Goal: Task Accomplishment & Management: Manage account settings

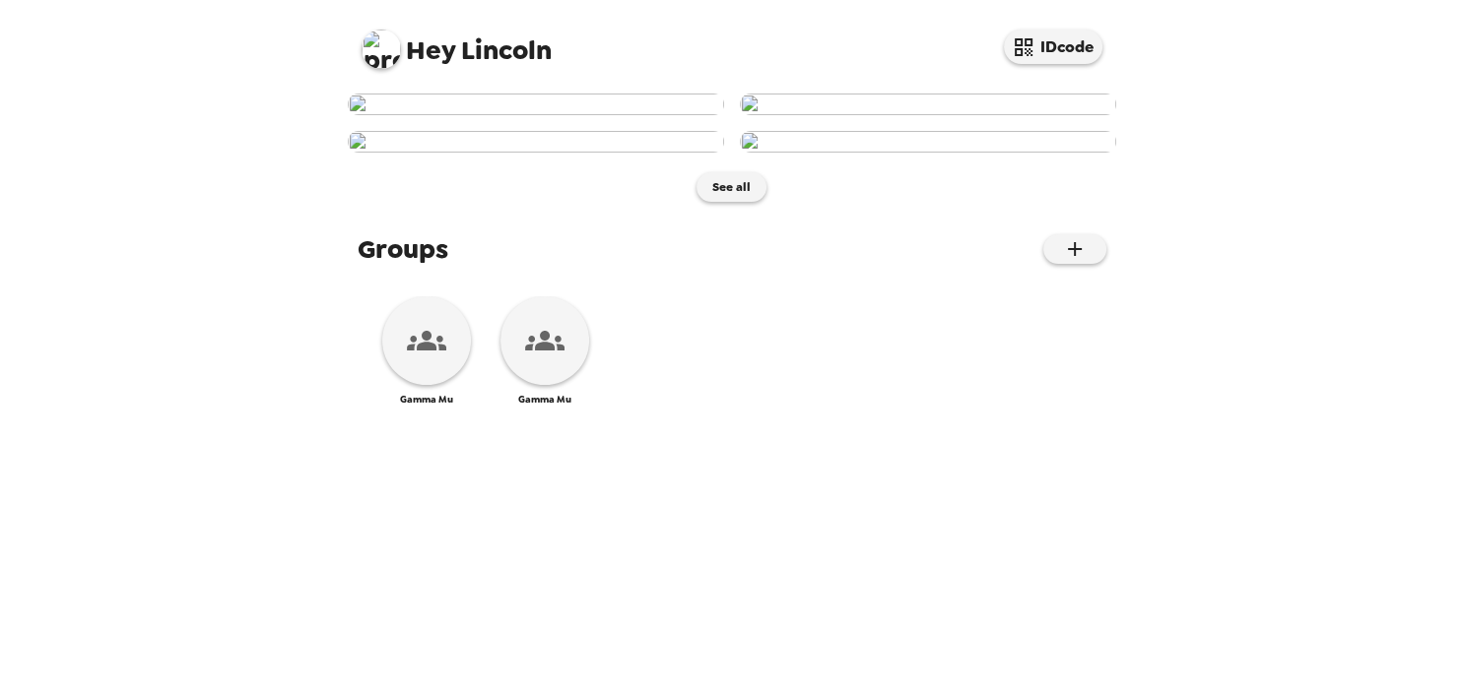
scroll to position [879, 0]
click at [427, 385] on div at bounding box center [426, 340] width 89 height 89
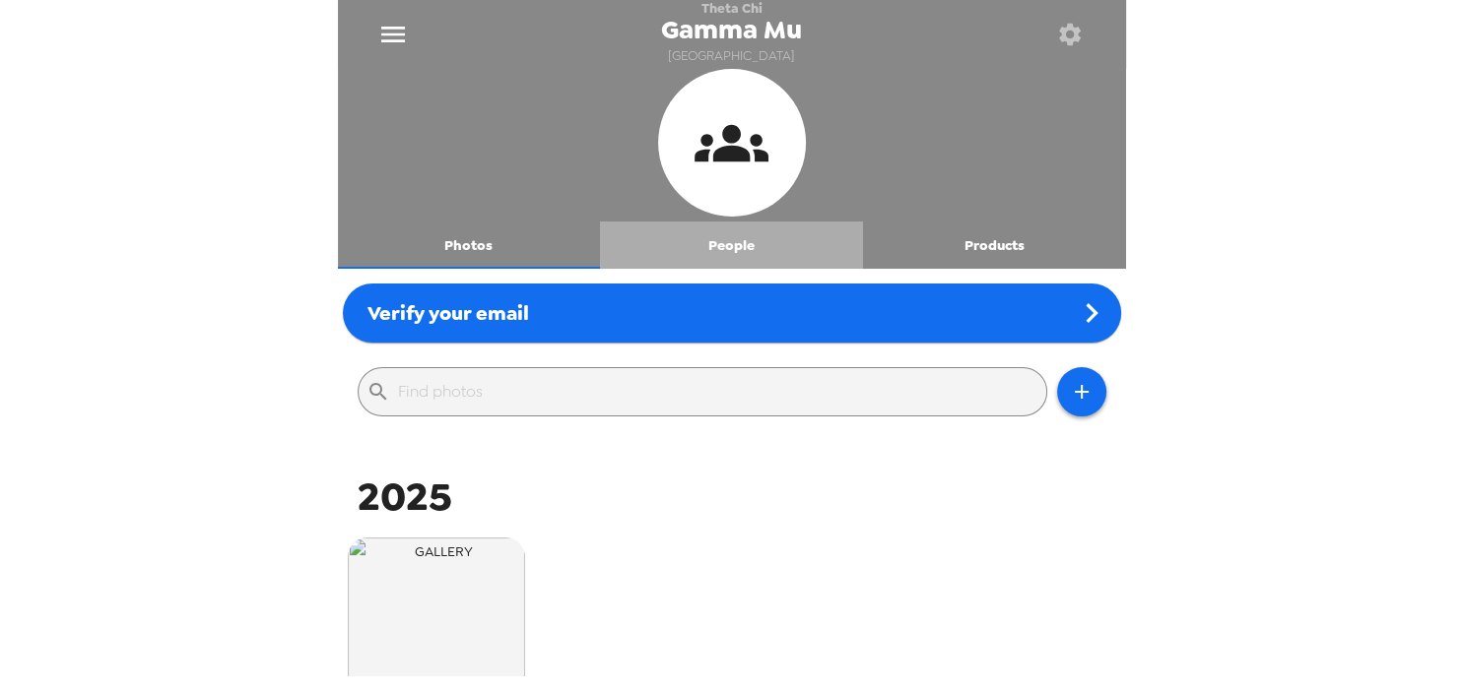
click at [760, 237] on button "People" at bounding box center [731, 245] width 263 height 47
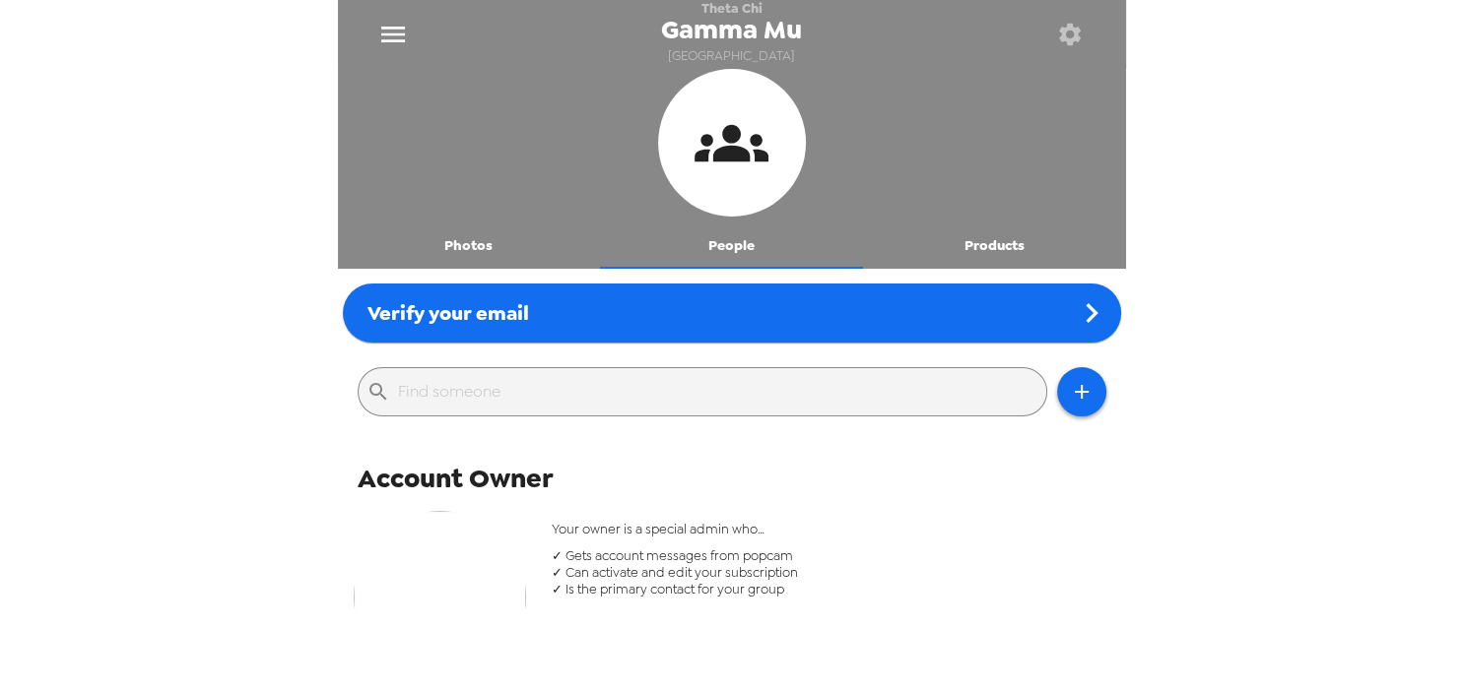
click at [974, 242] on button "Products" at bounding box center [994, 245] width 263 height 47
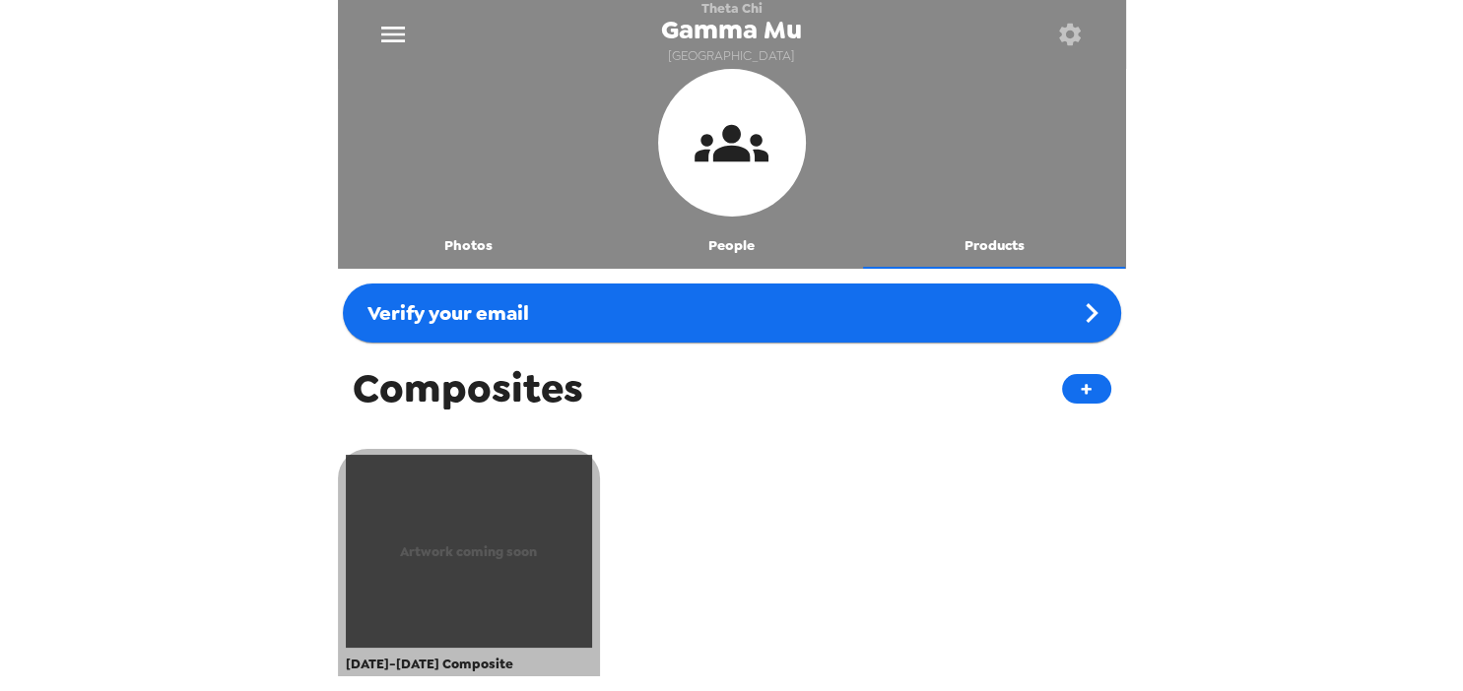
click at [487, 593] on div "Artwork coming soon" at bounding box center [469, 551] width 247 height 193
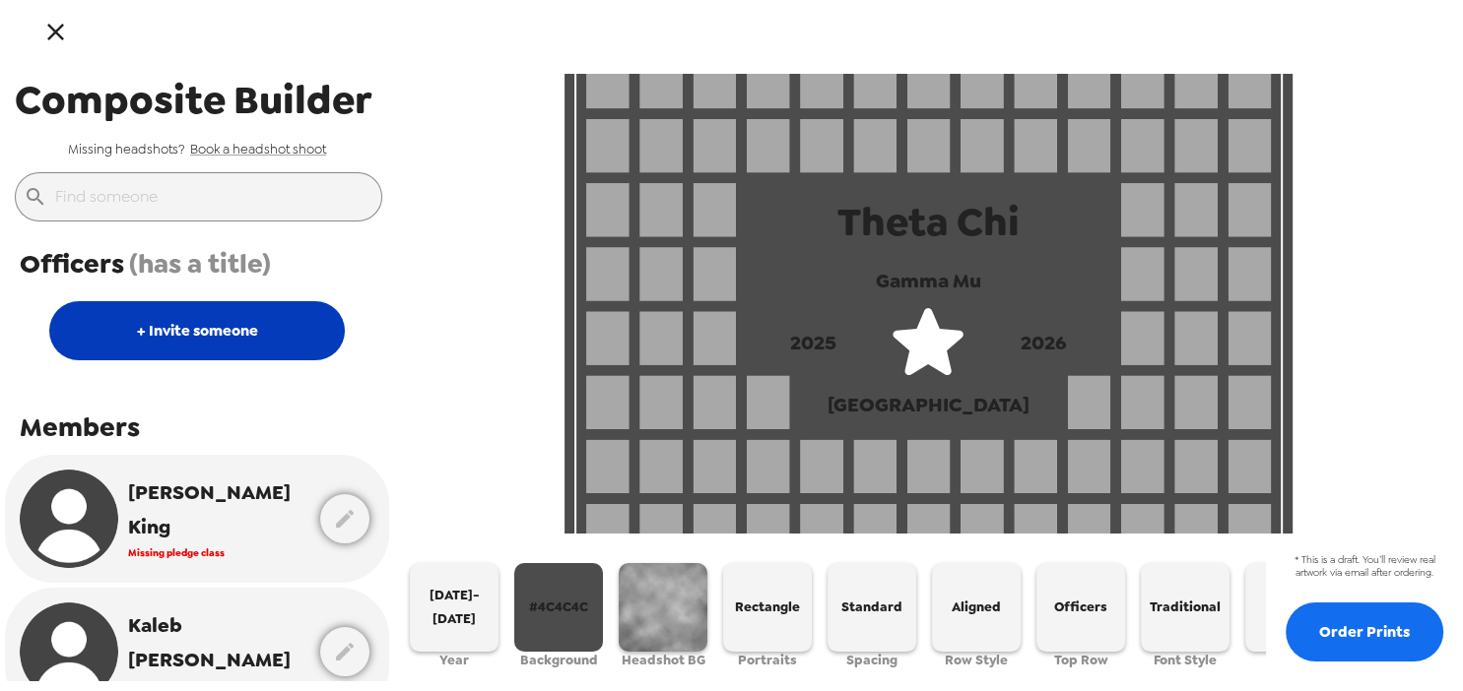
click at [220, 340] on button "+ Invite someone" at bounding box center [196, 330] width 295 height 59
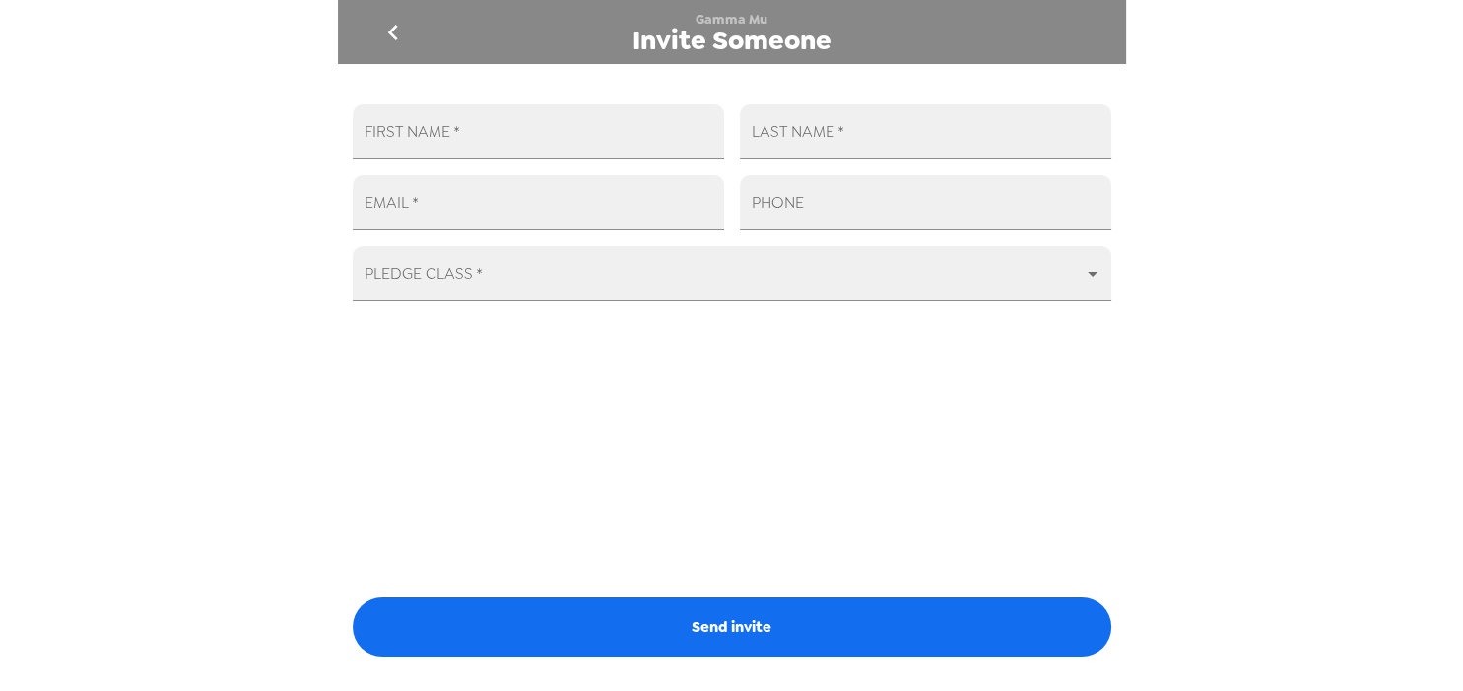
click at [376, 24] on button "go back" at bounding box center [393, 32] width 64 height 64
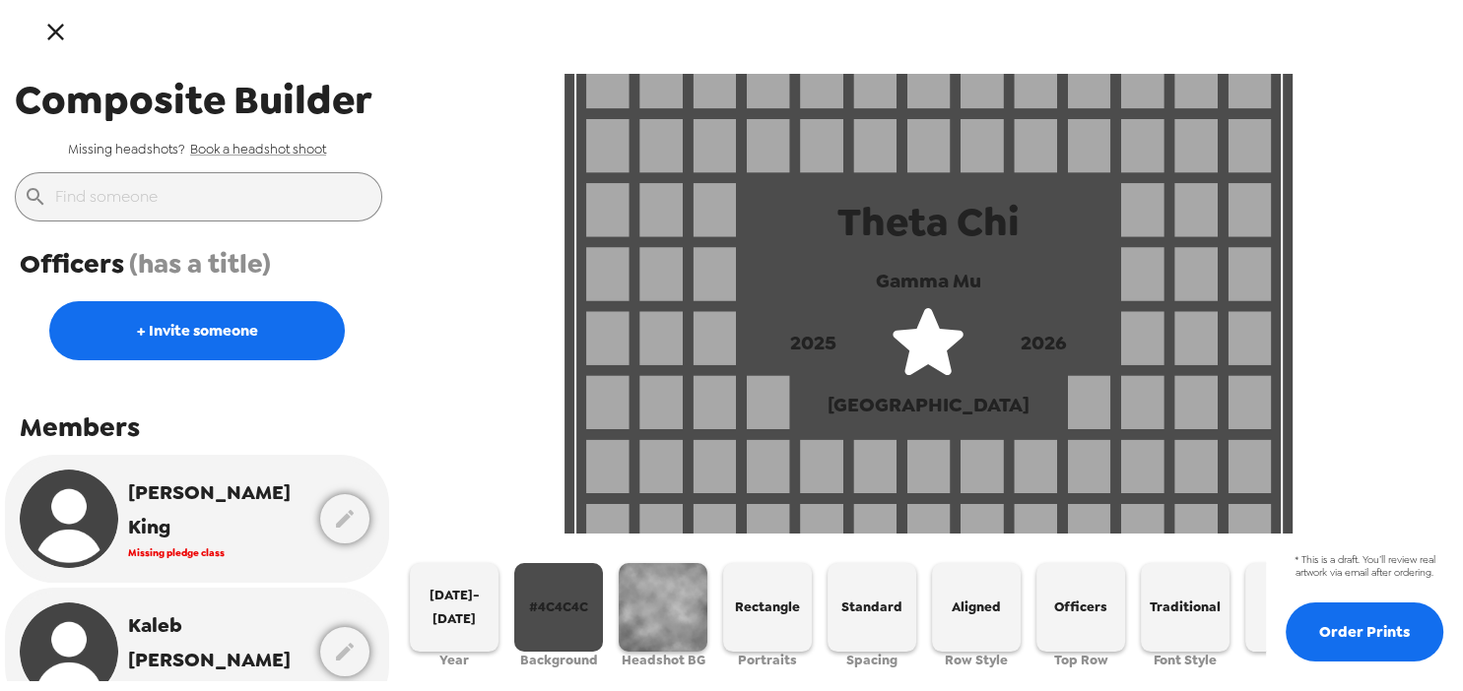
click at [47, 37] on icon "button" at bounding box center [55, 32] width 29 height 29
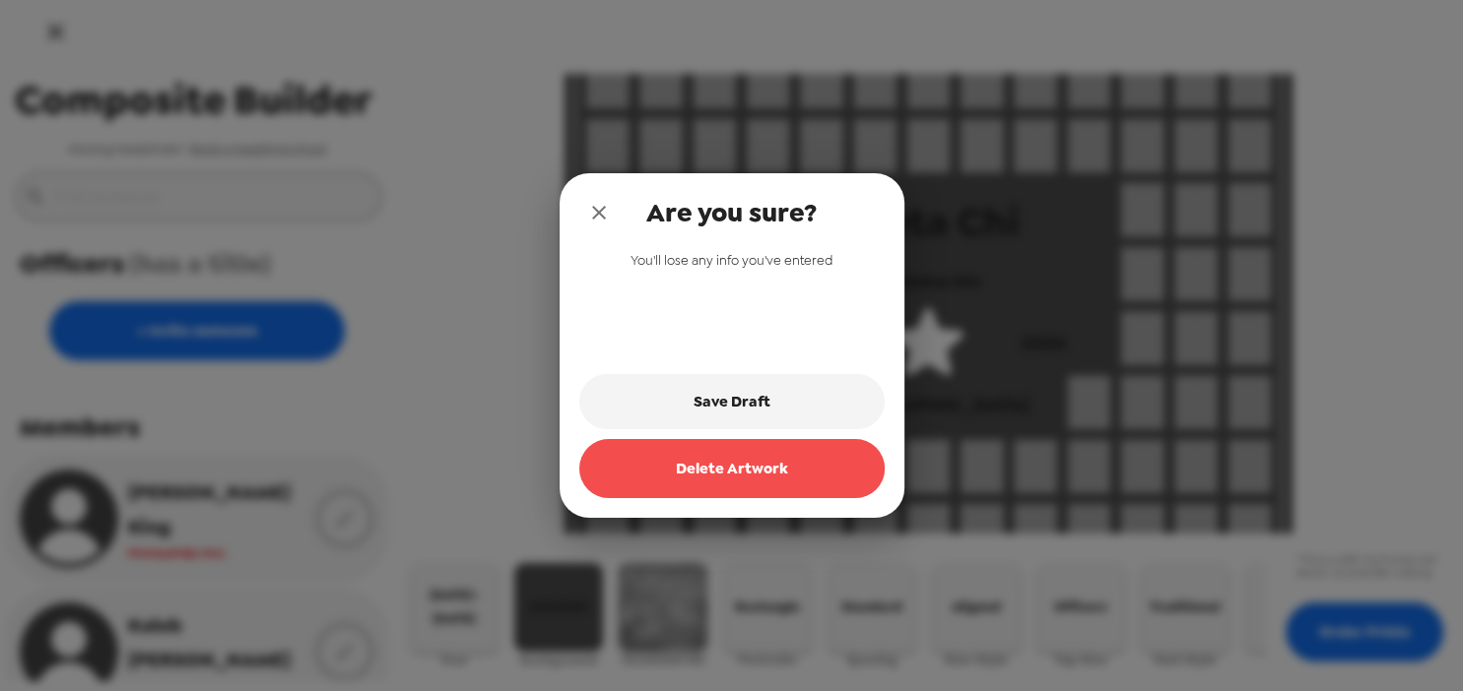
click at [767, 467] on button "Delete Artwork" at bounding box center [731, 468] width 305 height 59
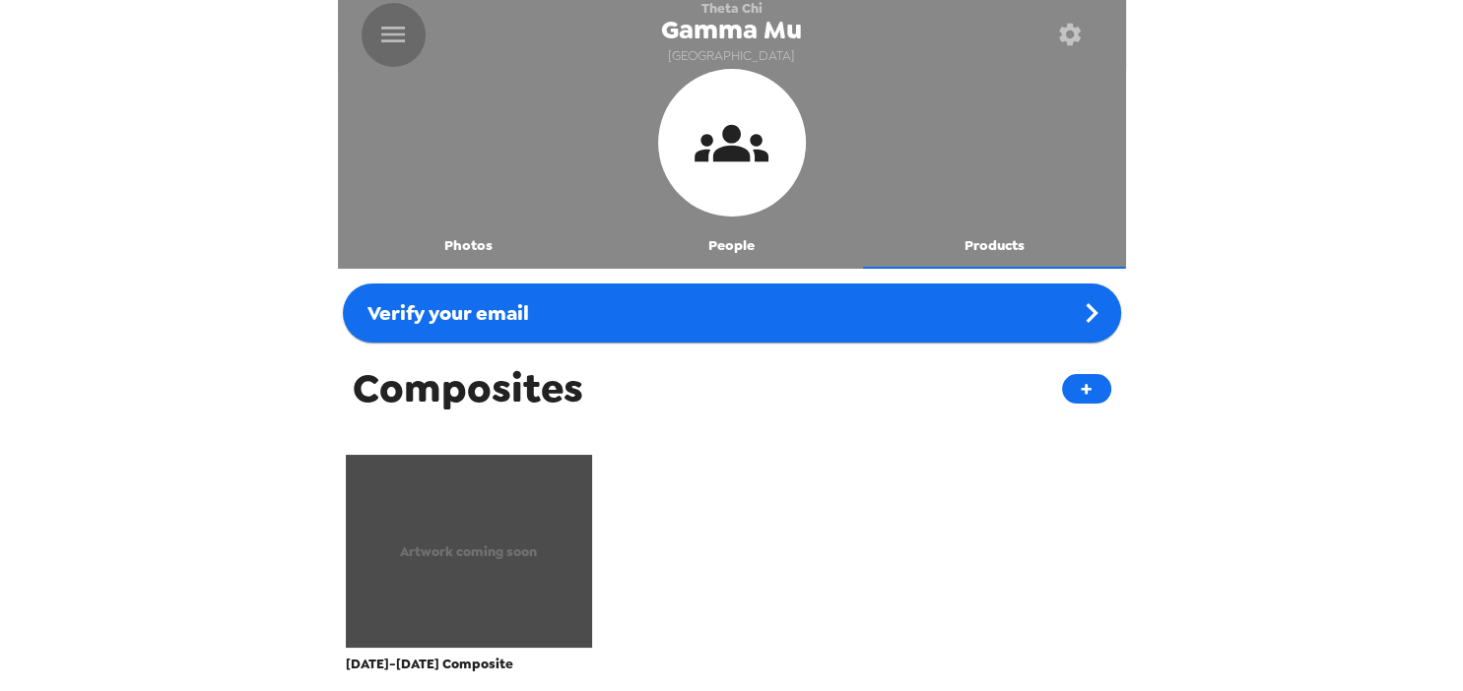
click at [365, 38] on button "menu" at bounding box center [393, 35] width 64 height 64
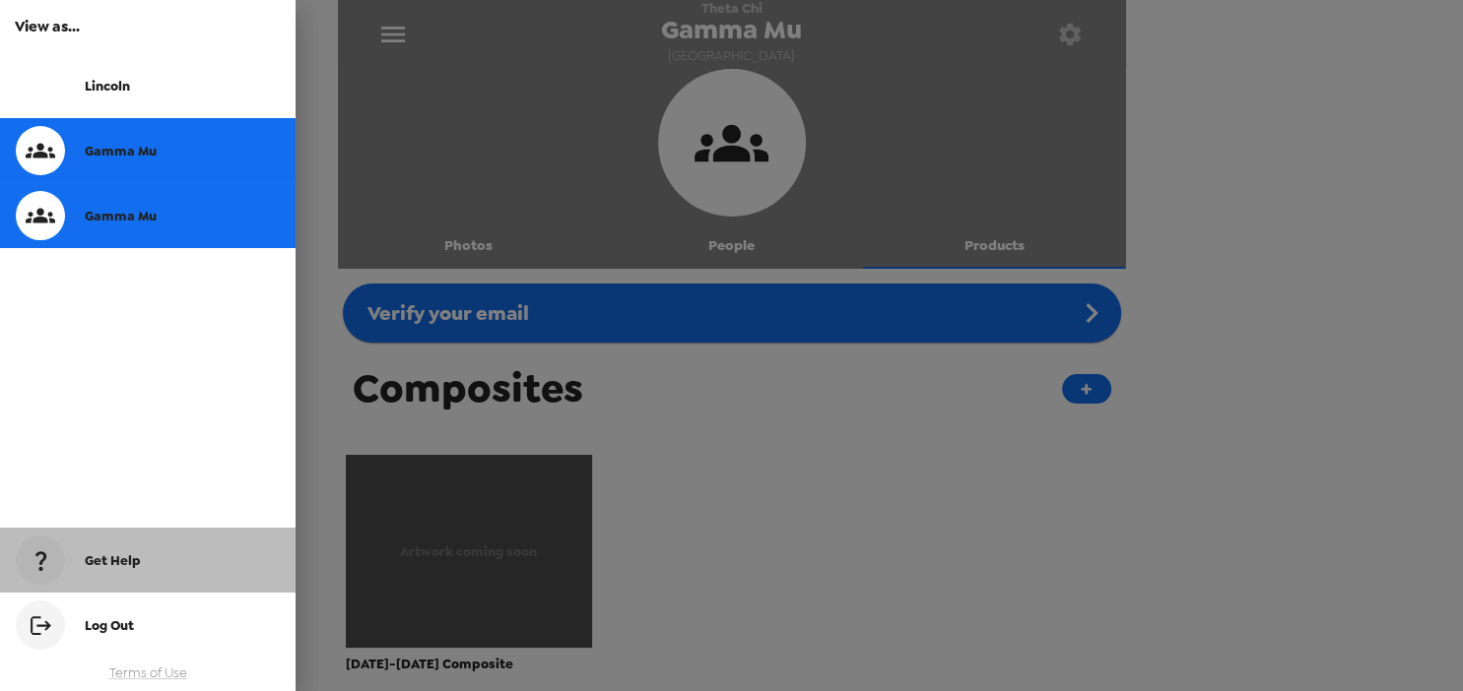
click at [127, 553] on span "Get Help" at bounding box center [113, 561] width 56 height 17
